Goal: Use online tool/utility: Utilize a website feature to perform a specific function

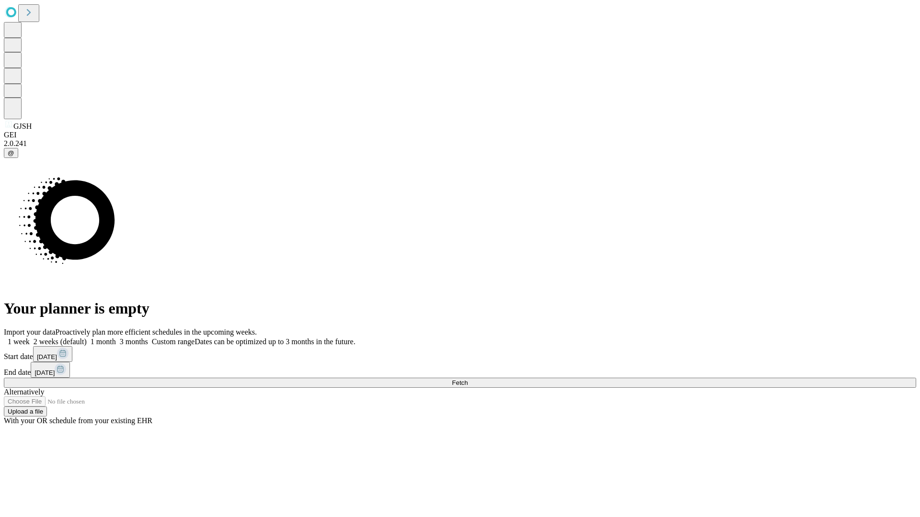
click at [468, 379] on span "Fetch" at bounding box center [460, 382] width 16 height 7
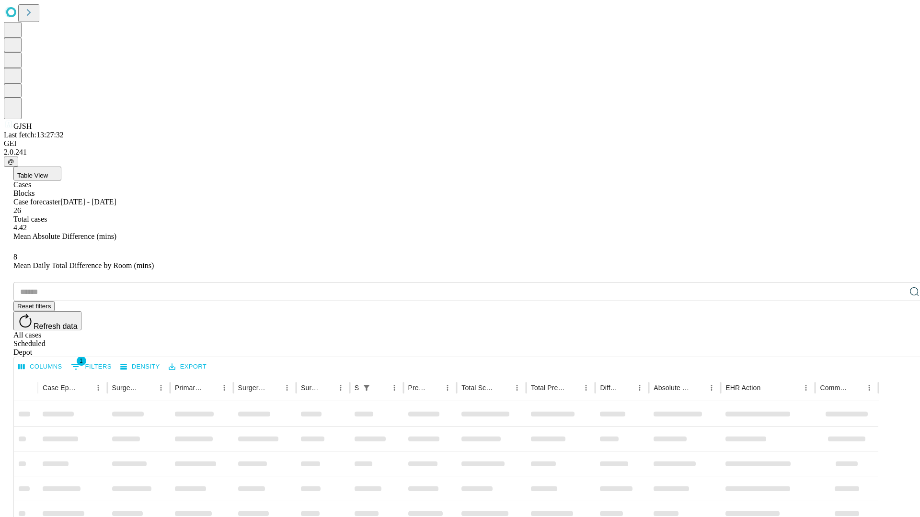
click at [48, 172] on span "Table View" at bounding box center [32, 175] width 31 height 7
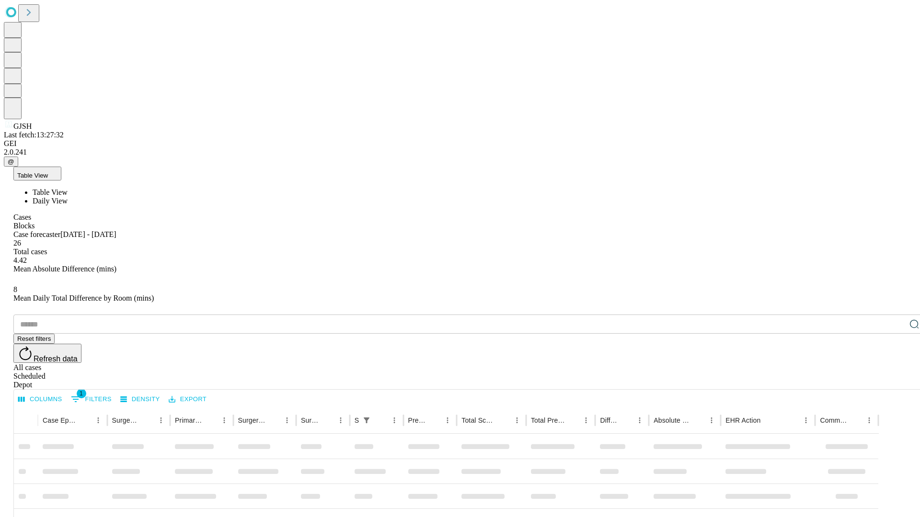
click at [68, 197] on span "Daily View" at bounding box center [50, 201] width 35 height 8
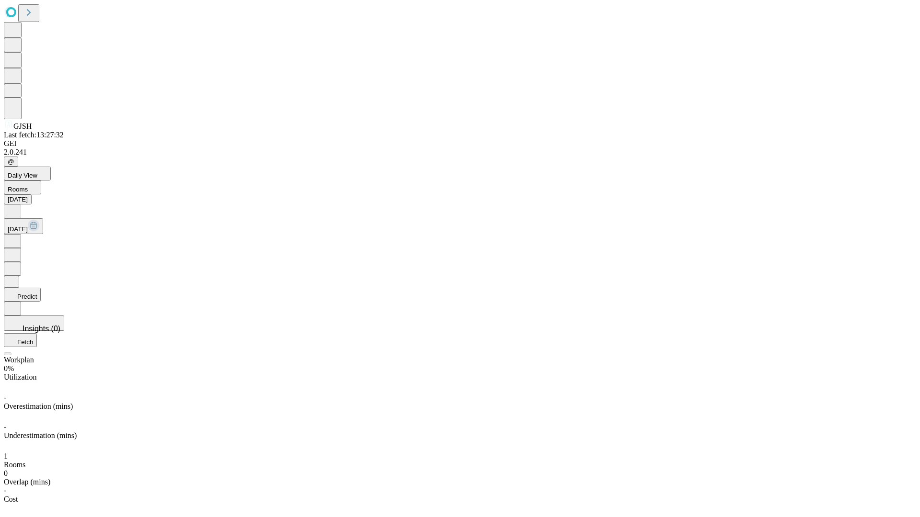
click at [41, 288] on button "Predict" at bounding box center [22, 295] width 37 height 14
